Goal: Task Accomplishment & Management: Manage account settings

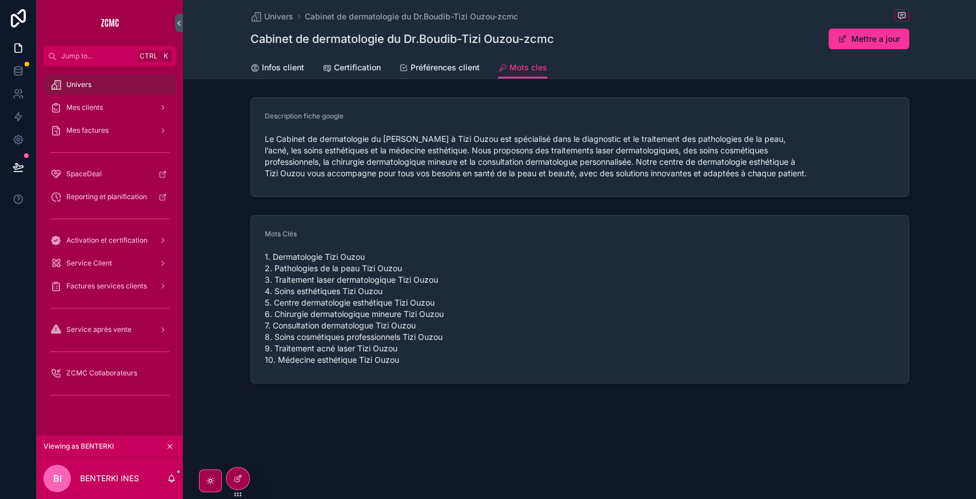
click at [0, 0] on div at bounding box center [0, 0] width 0 height 0
click at [0, 0] on icon at bounding box center [0, 0] width 0 height 0
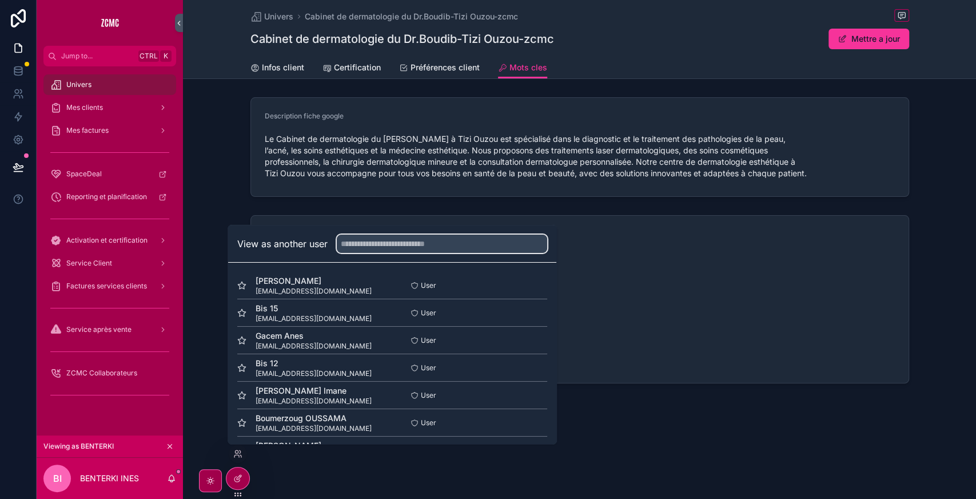
click at [436, 247] on input "text" at bounding box center [442, 243] width 210 height 18
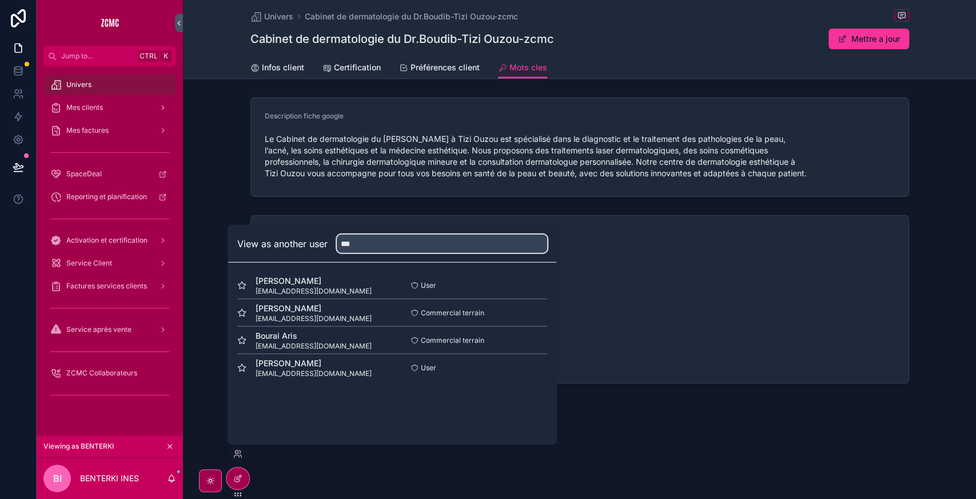
type input "***"
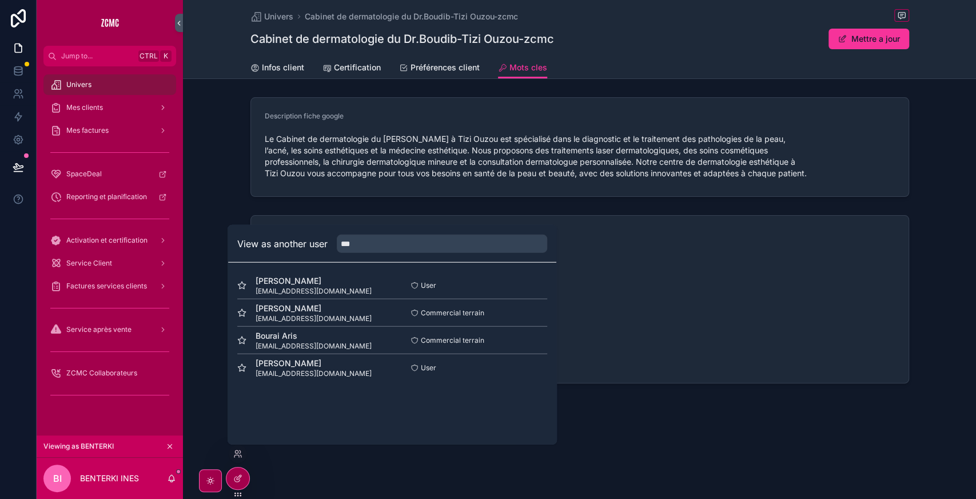
click at [0, 0] on button "Select" at bounding box center [0, 0] width 0 height 0
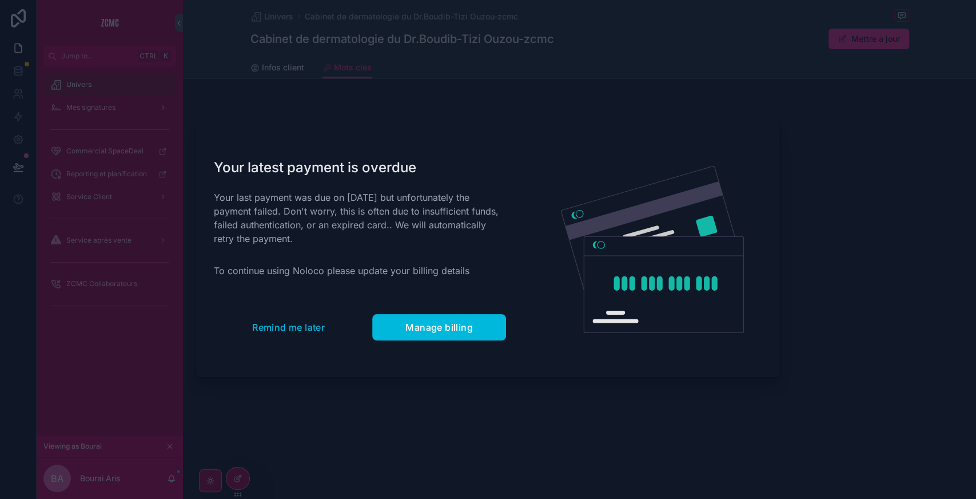
click at [294, 324] on span "Remind me later" at bounding box center [288, 326] width 73 height 11
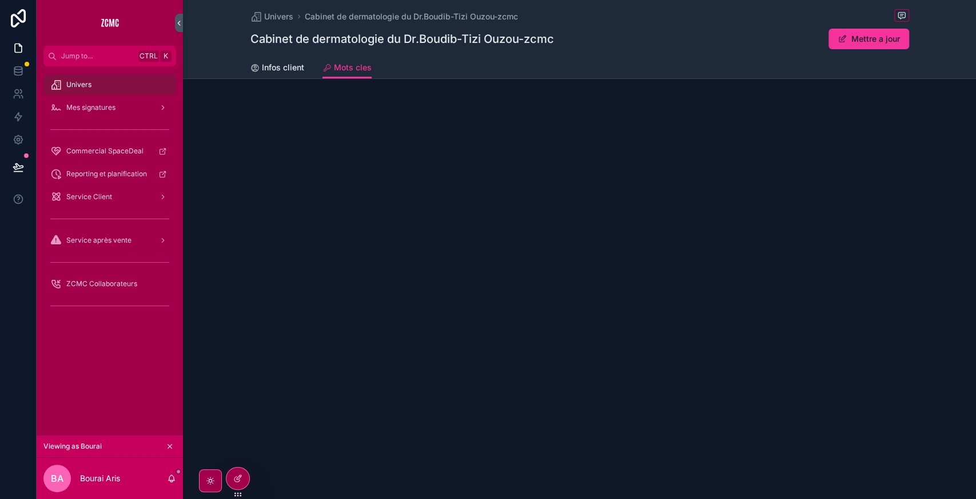
click at [112, 82] on div "Univers" at bounding box center [109, 84] width 119 height 18
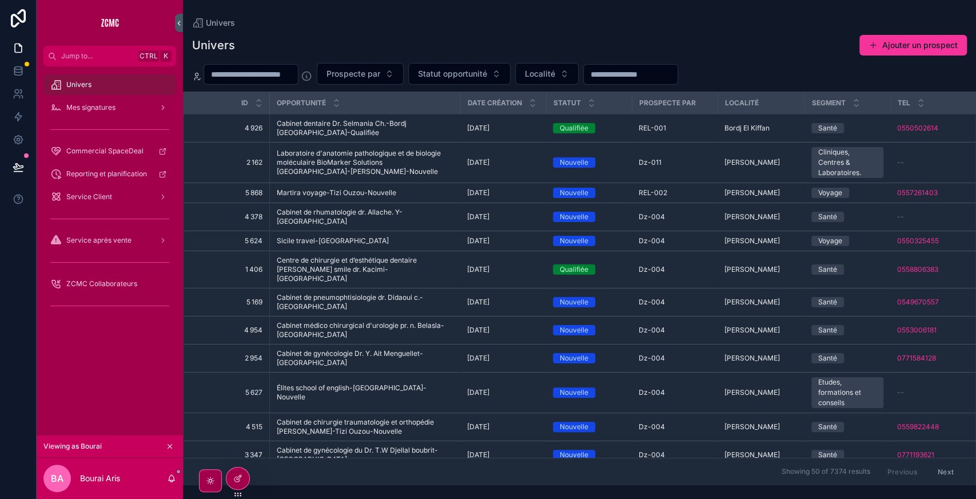
click at [388, 129] on span "Cabinet dentaire Dr. Selmania Ch.-Bordj [GEOGRAPHIC_DATA]-Qualifiée" at bounding box center [365, 128] width 177 height 18
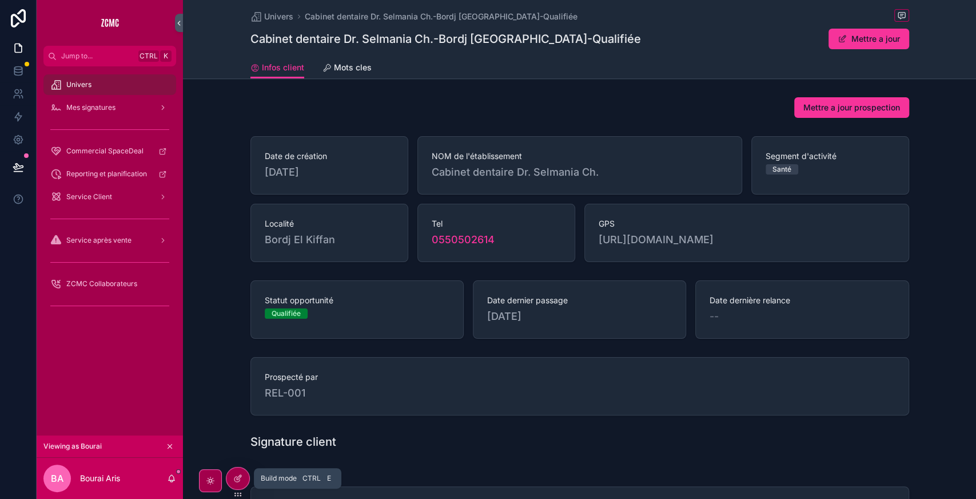
click at [236, 480] on icon at bounding box center [237, 477] width 9 height 9
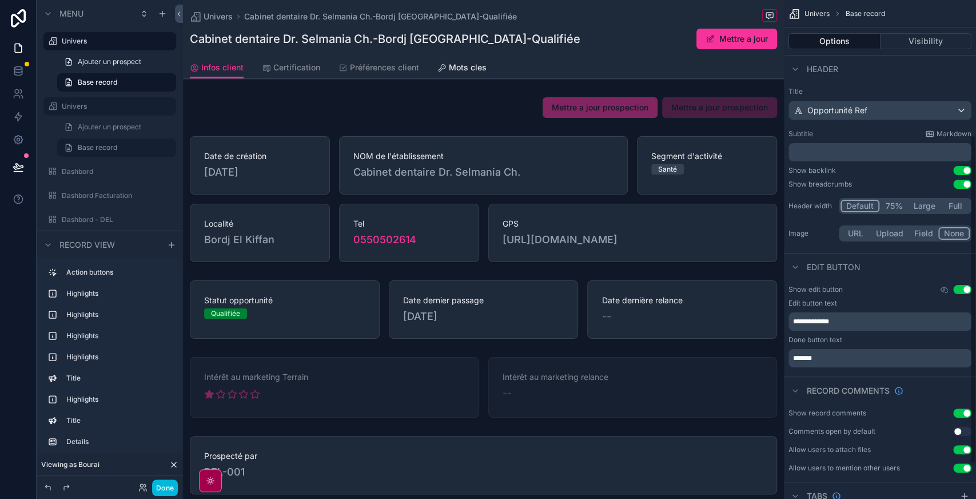
scroll to position [257, 0]
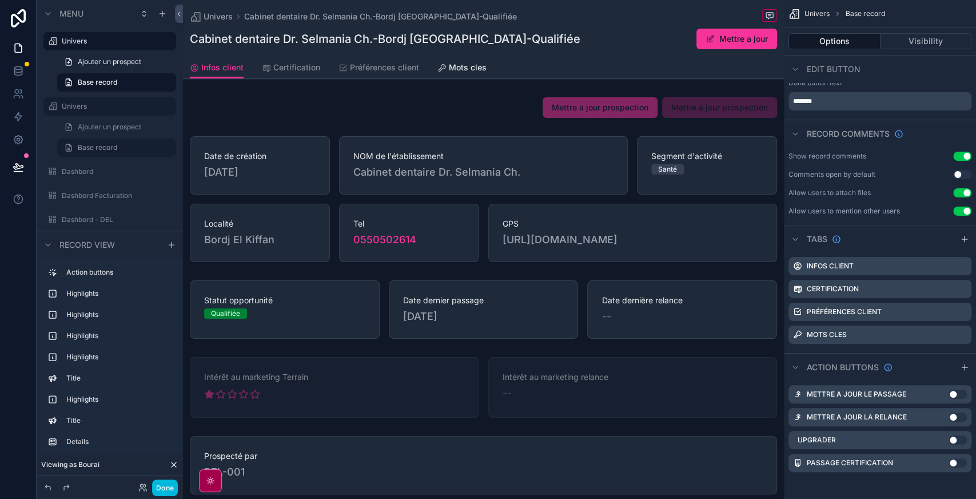
click at [0, 0] on icon "scrollable content" at bounding box center [0, 0] width 0 height 0
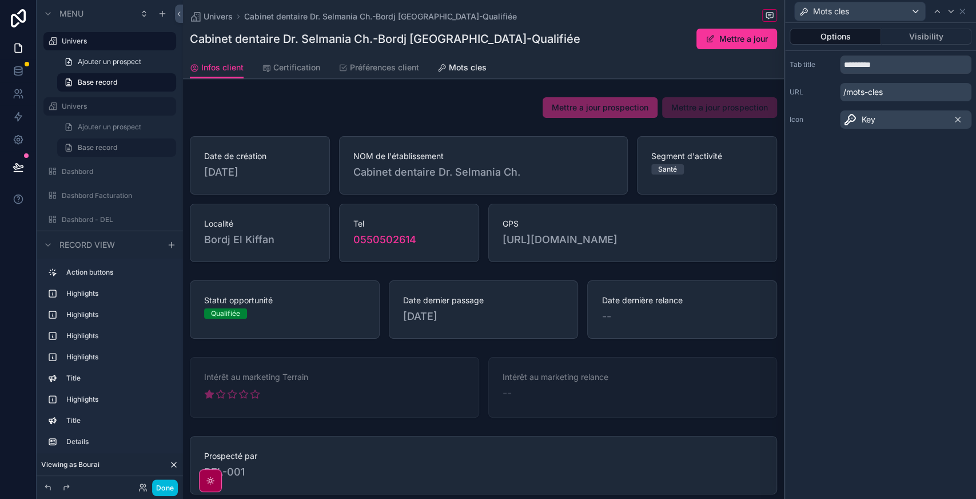
click at [920, 38] on button "Visibility" at bounding box center [926, 37] width 91 height 16
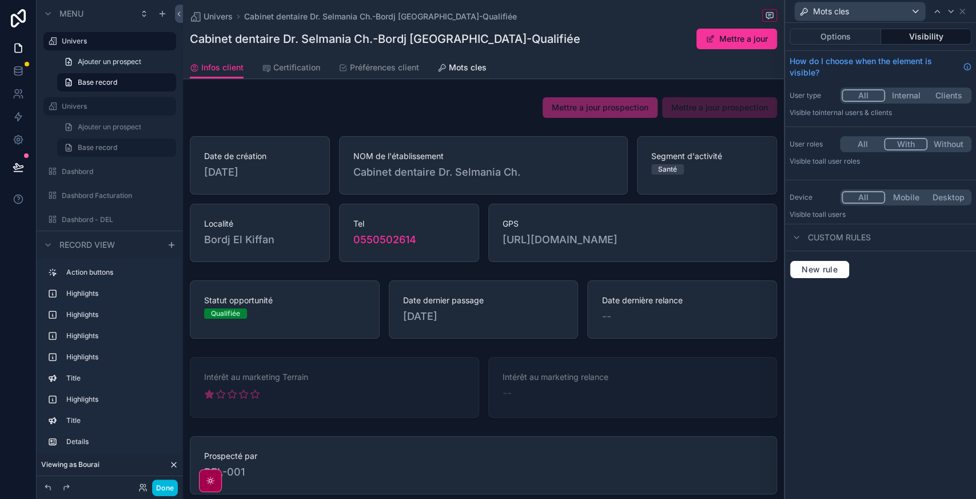
click at [901, 143] on button "With" at bounding box center [905, 144] width 43 height 13
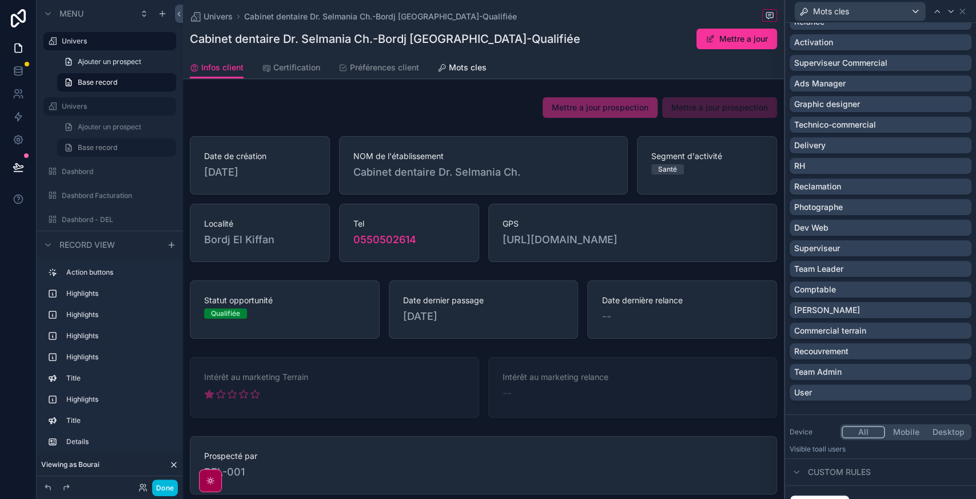
scroll to position [92, 0]
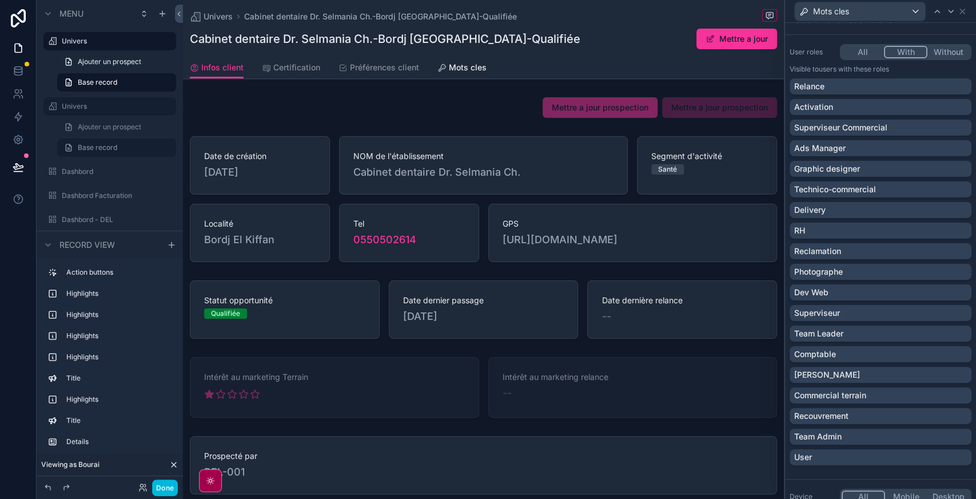
click at [832, 459] on div "User" at bounding box center [880, 456] width 173 height 11
click at [847, 437] on div "Team Admin" at bounding box center [880, 436] width 173 height 11
click at [861, 310] on div "Superviseur" at bounding box center [880, 312] width 173 height 11
click at [867, 333] on div "Team Leader" at bounding box center [880, 333] width 173 height 11
click at [169, 487] on button "Done" at bounding box center [165, 487] width 26 height 17
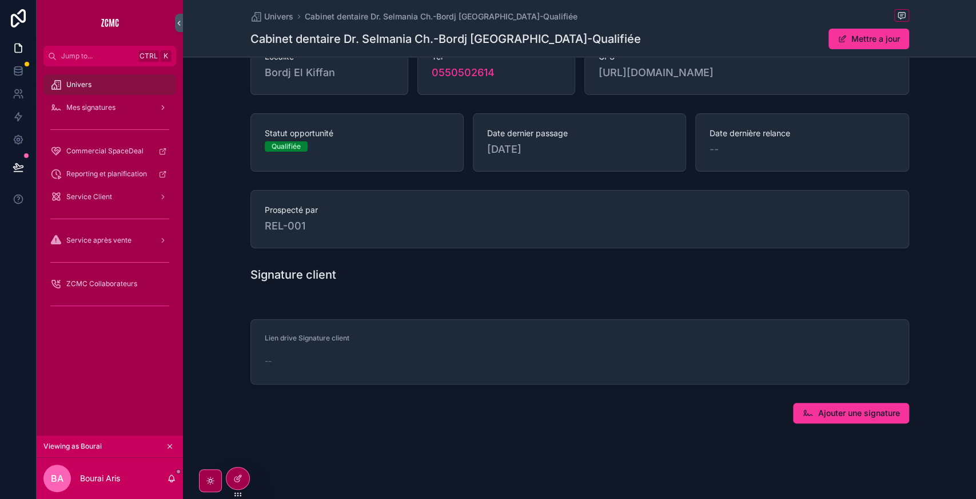
scroll to position [0, 0]
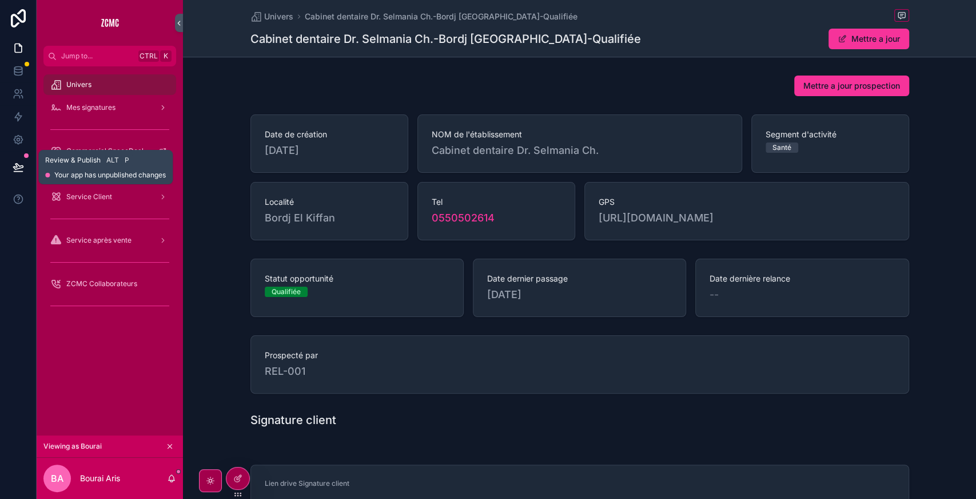
click at [23, 166] on icon at bounding box center [18, 167] width 10 height 6
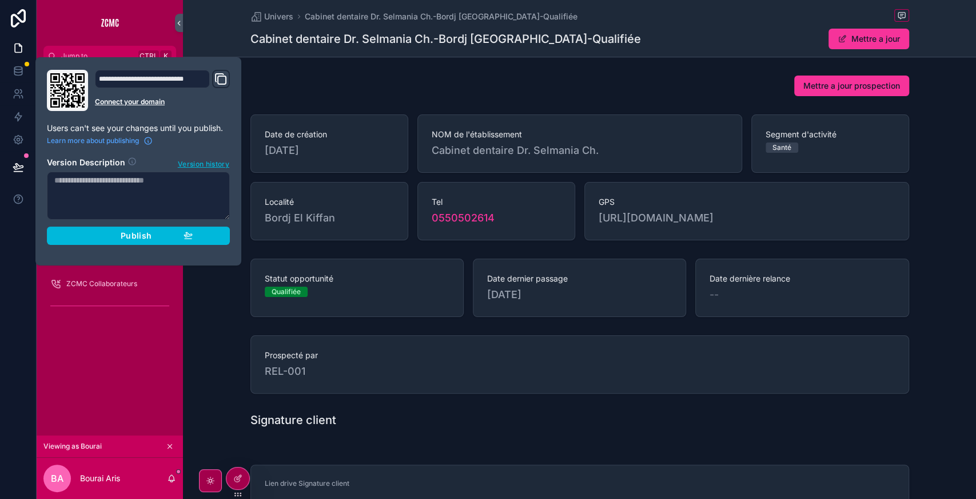
click at [178, 241] on button "Publish" at bounding box center [138, 235] width 183 height 18
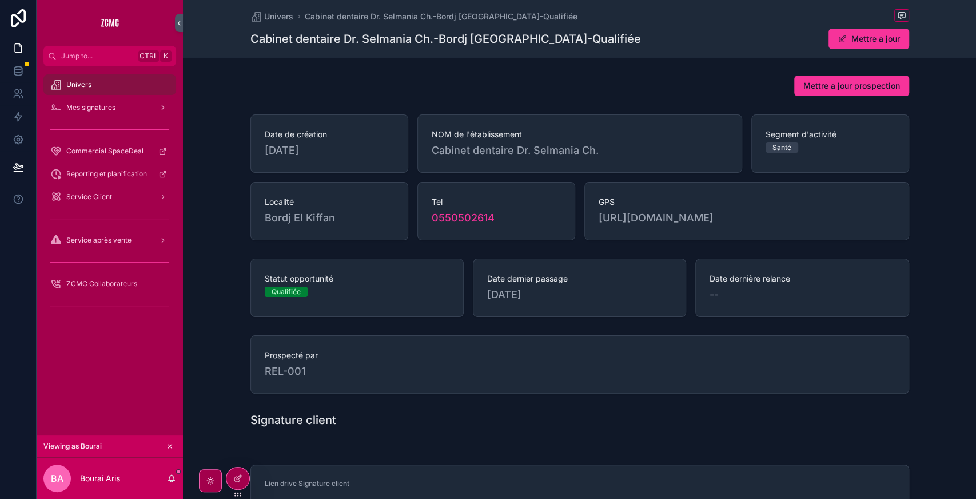
click at [202, 314] on div "Statut opportunité Qualifiée Date dernier passage [DATE] Date dernière relance …" at bounding box center [579, 287] width 793 height 67
click at [17, 53] on icon at bounding box center [18, 48] width 7 height 9
